Goal: Check status: Check status

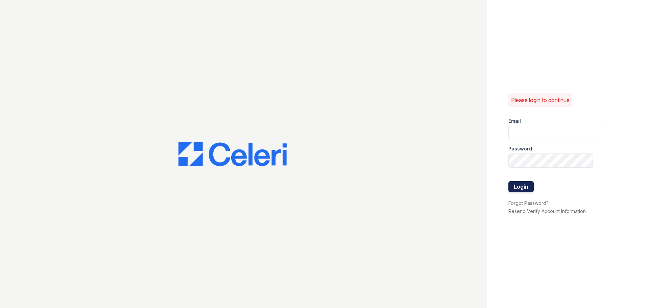
type input "aduran@trinity-pm.com"
click at [514, 186] on button "Login" at bounding box center [521, 186] width 25 height 11
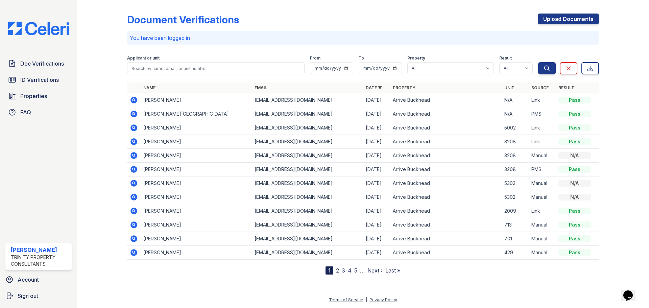
click at [131, 127] on icon at bounding box center [134, 128] width 8 height 8
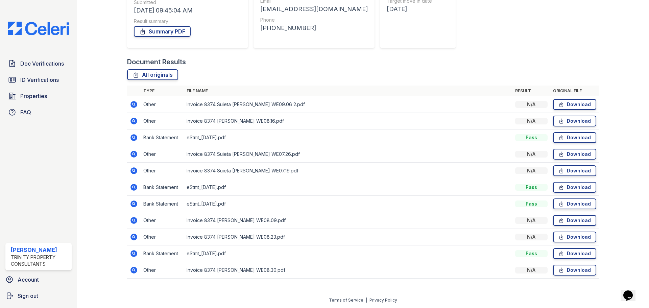
scroll to position [110, 0]
click at [134, 119] on icon at bounding box center [134, 120] width 7 height 7
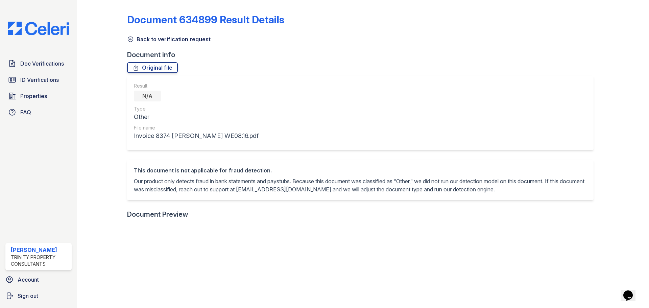
click at [129, 39] on icon at bounding box center [130, 39] width 5 height 5
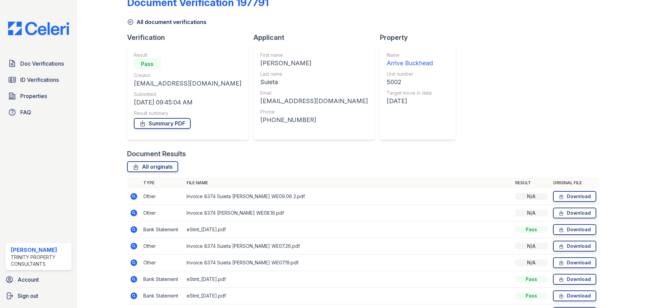
scroll to position [34, 0]
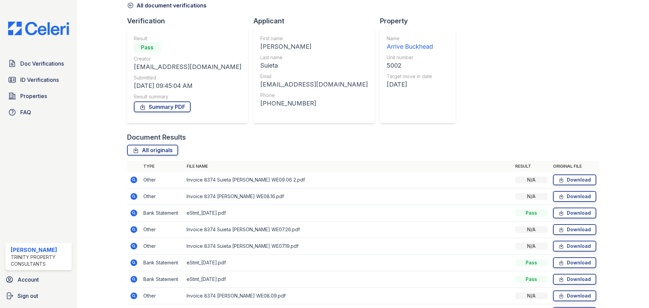
click at [137, 215] on icon at bounding box center [134, 213] width 8 height 8
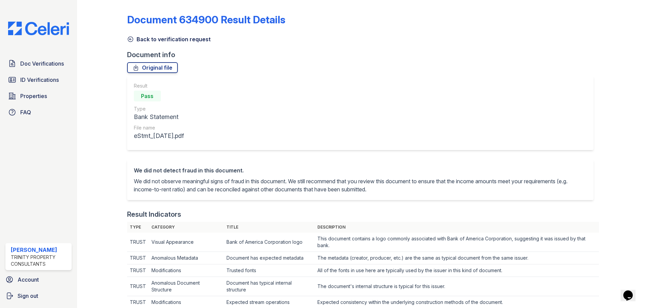
click at [129, 38] on icon at bounding box center [130, 39] width 7 height 7
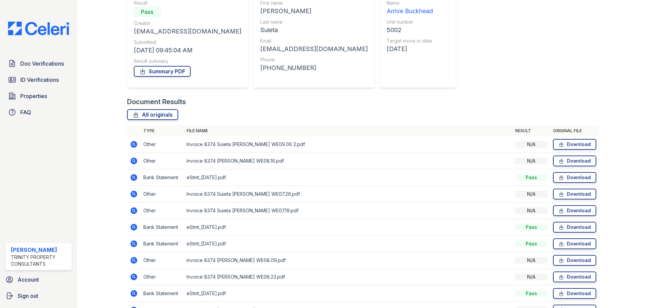
scroll to position [101, 0]
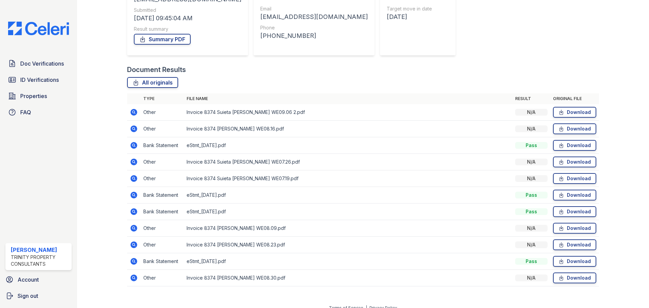
click at [137, 197] on icon at bounding box center [134, 195] width 8 height 8
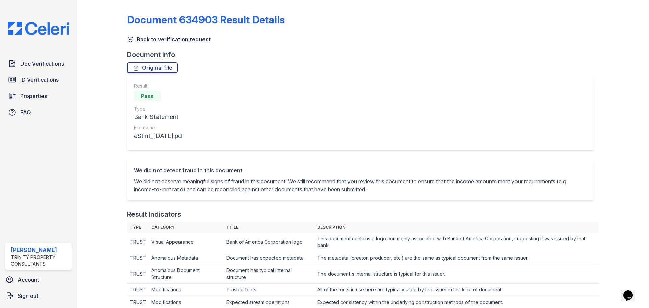
click at [133, 38] on icon at bounding box center [130, 39] width 5 height 5
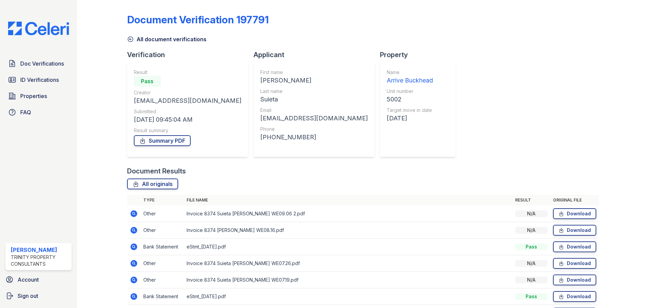
click at [134, 39] on link "All document verifications" at bounding box center [166, 39] width 79 height 8
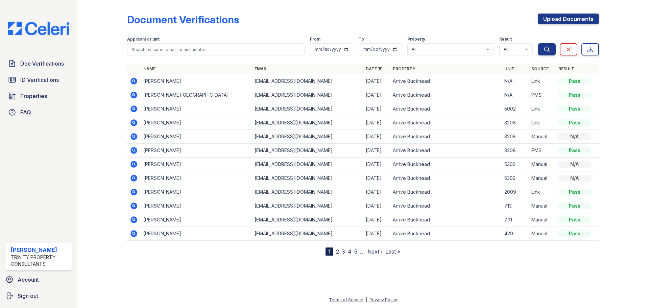
click at [137, 78] on icon at bounding box center [134, 81] width 8 height 8
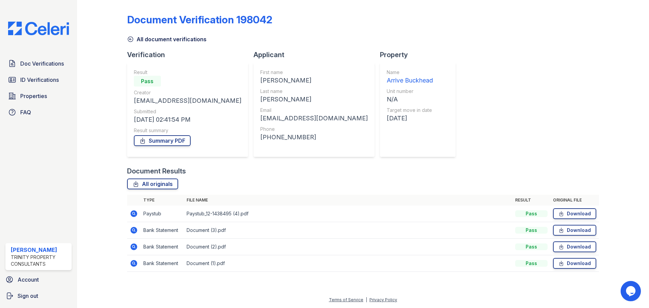
click at [133, 41] on icon at bounding box center [130, 39] width 7 height 7
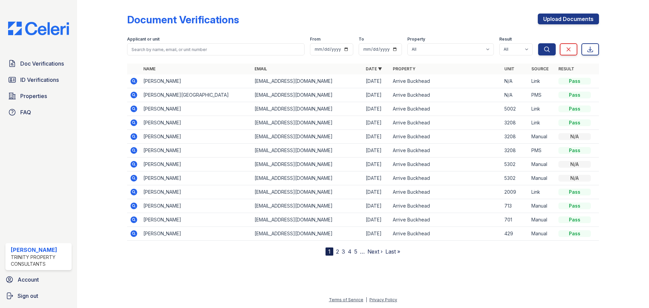
click at [135, 94] on icon at bounding box center [134, 95] width 7 height 7
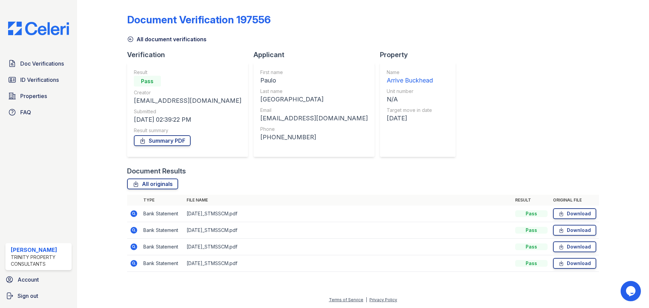
click at [132, 38] on icon at bounding box center [130, 39] width 7 height 7
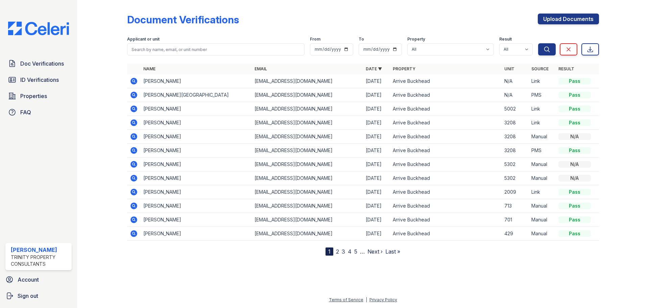
click at [136, 122] on icon at bounding box center [134, 122] width 7 height 7
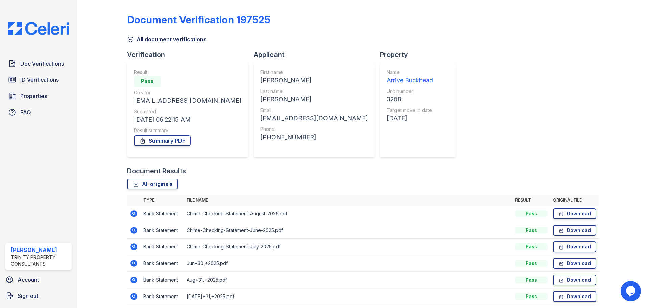
click at [129, 40] on icon at bounding box center [130, 39] width 7 height 7
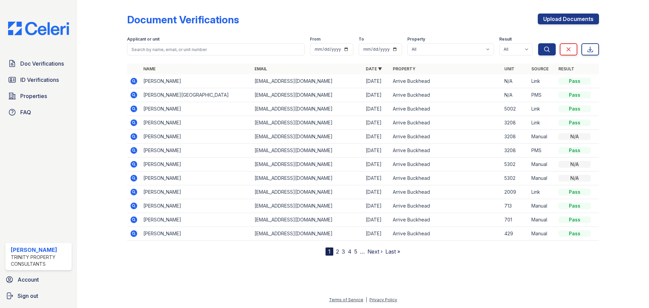
click at [135, 133] on icon at bounding box center [134, 137] width 8 height 8
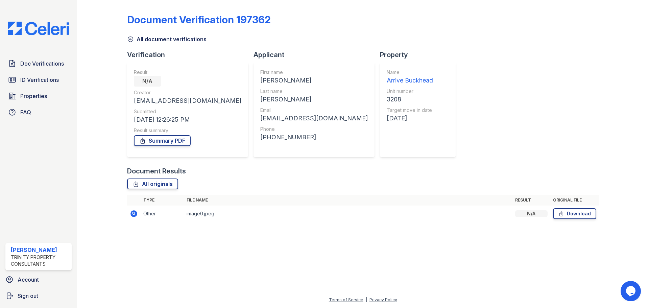
click at [134, 211] on icon at bounding box center [134, 213] width 7 height 7
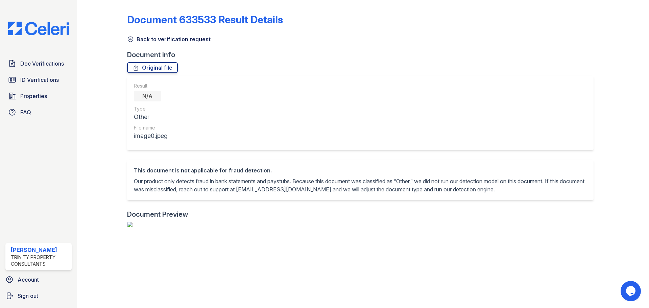
click at [130, 38] on icon at bounding box center [130, 39] width 7 height 7
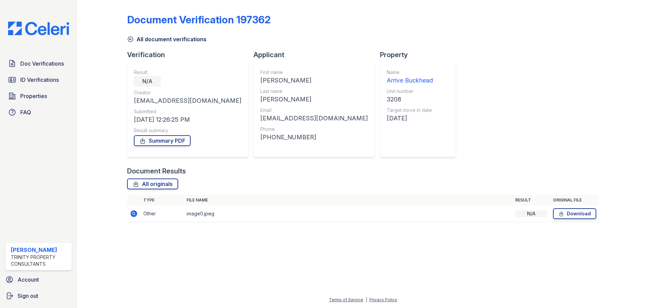
click at [130, 38] on icon at bounding box center [130, 39] width 7 height 7
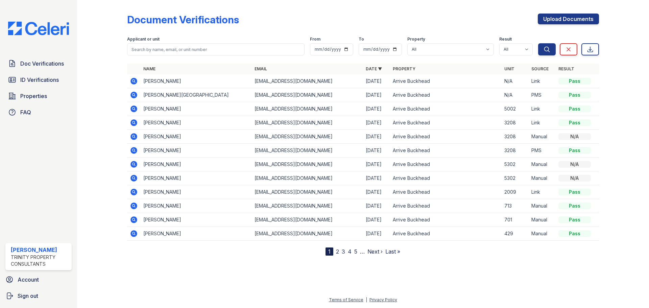
click at [134, 93] on icon at bounding box center [134, 95] width 7 height 7
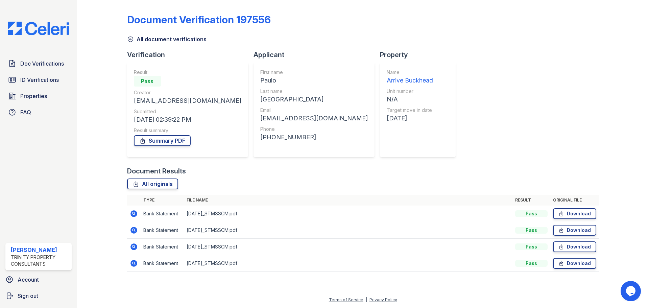
click at [132, 214] on icon at bounding box center [134, 213] width 7 height 7
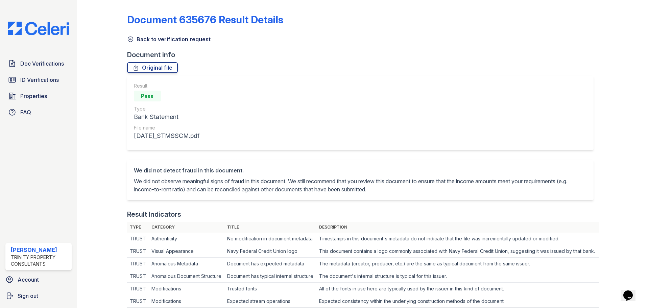
click at [136, 38] on link "Back to verification request" at bounding box center [169, 39] width 84 height 8
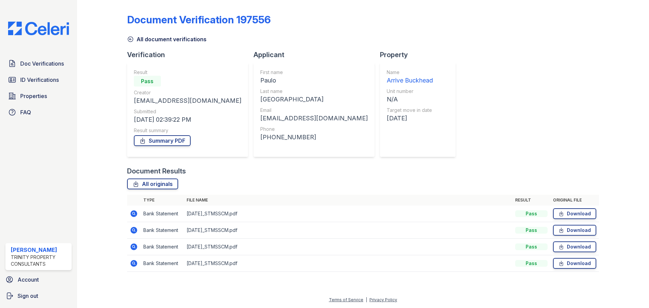
click at [131, 38] on icon at bounding box center [130, 39] width 7 height 7
